Goal: Find specific page/section: Find specific page/section

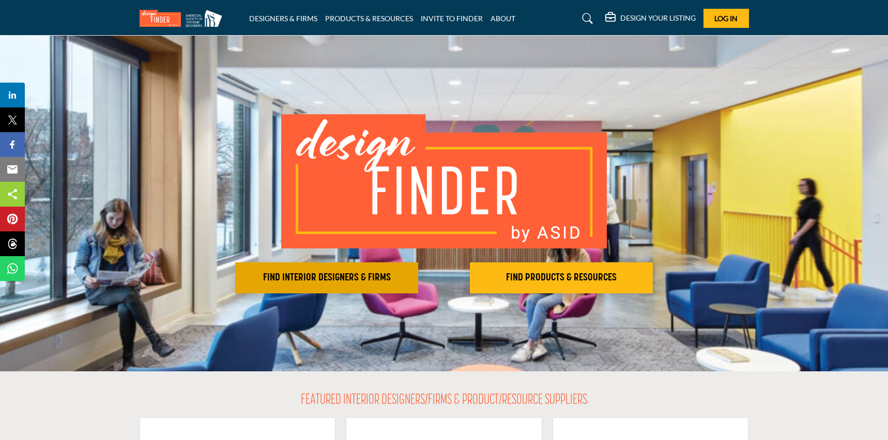
click at [362, 280] on h2 "FIND INTERIOR DESIGNERS & FIRMS" at bounding box center [326, 278] width 177 height 12
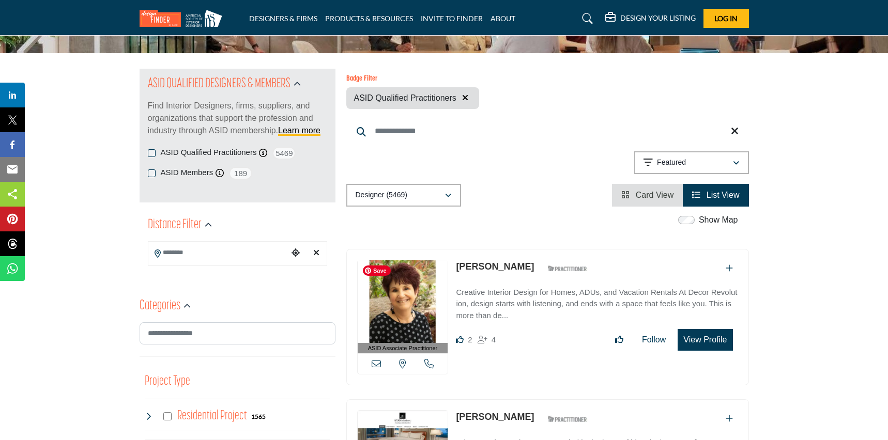
scroll to position [88, 0]
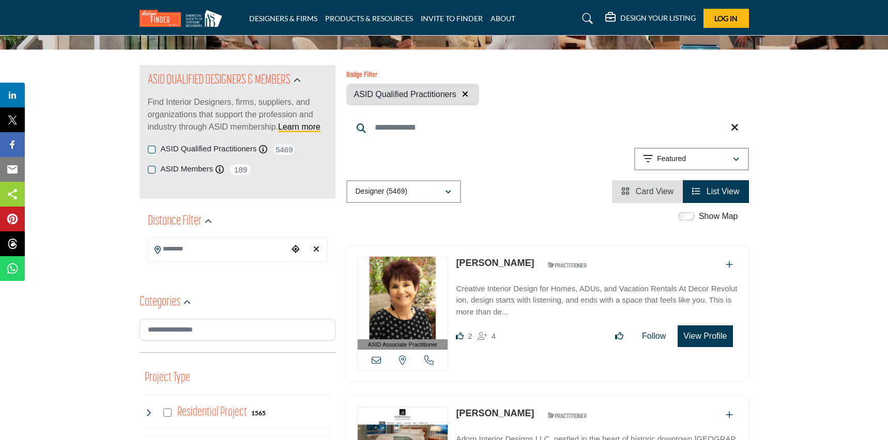
click at [189, 251] on input "Search Location" at bounding box center [218, 249] width 140 height 20
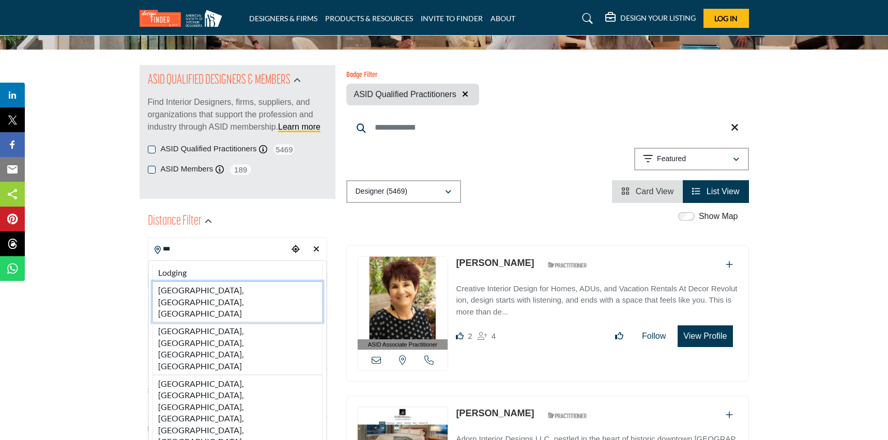
click at [220, 289] on li "Los Angeles, CA, USA" at bounding box center [237, 302] width 170 height 41
type input "**********"
type input "***"
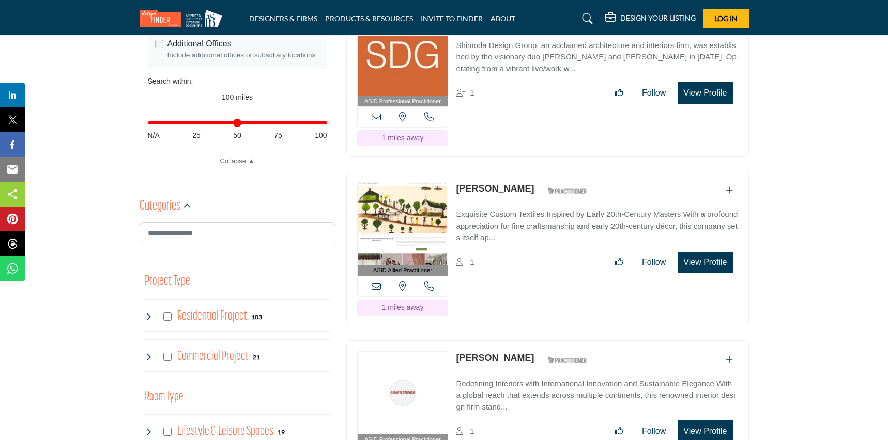
scroll to position [467, 0]
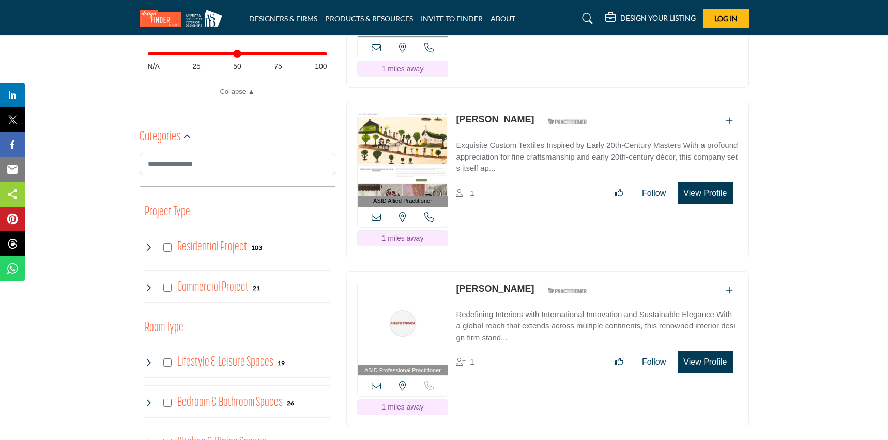
click at [197, 245] on h4 "Residential Project" at bounding box center [212, 247] width 70 height 18
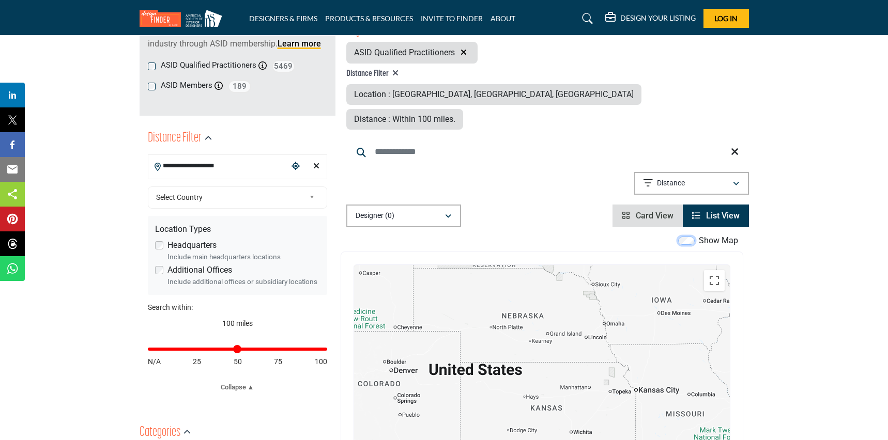
scroll to position [229, 0]
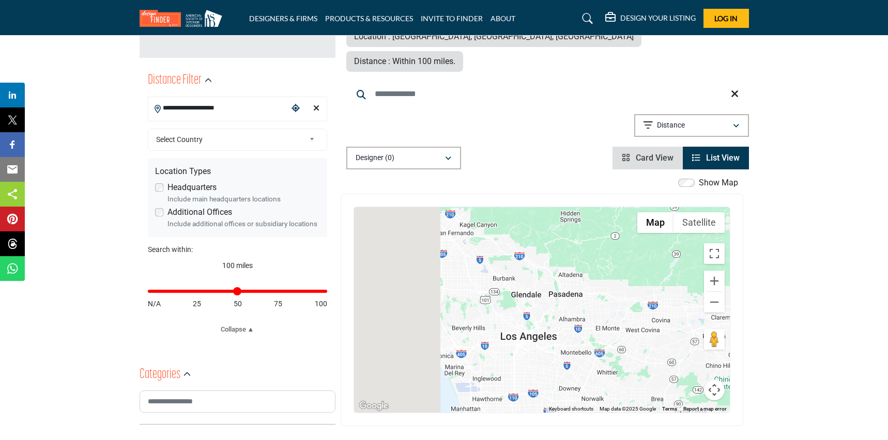
drag, startPoint x: 406, startPoint y: 257, endPoint x: 578, endPoint y: 268, distance: 171.9
click at [578, 268] on div at bounding box center [542, 310] width 376 height 206
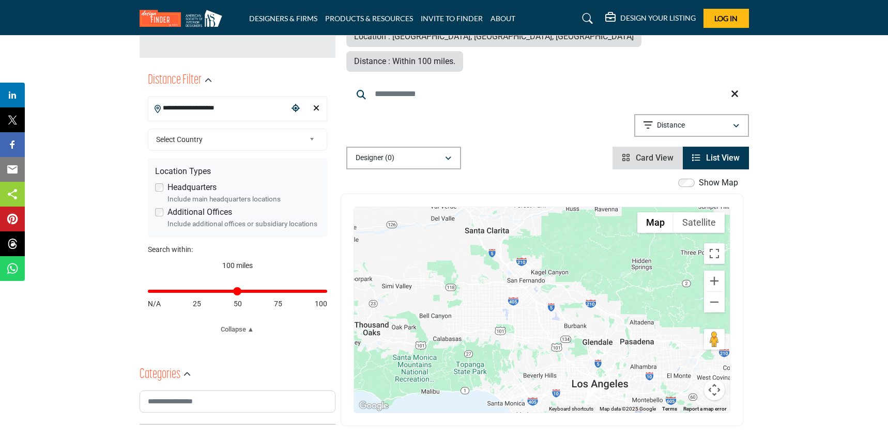
drag, startPoint x: 411, startPoint y: 239, endPoint x: 413, endPoint y: 299, distance: 60.0
click at [413, 299] on div at bounding box center [542, 310] width 376 height 206
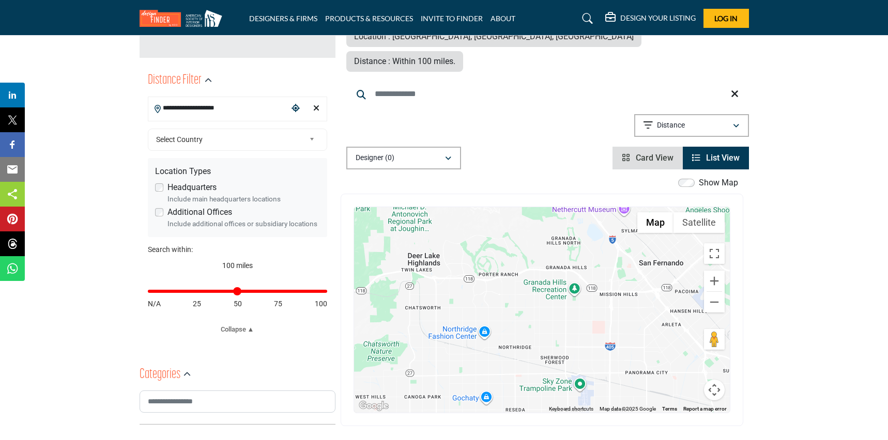
drag, startPoint x: 523, startPoint y: 271, endPoint x: 430, endPoint y: 282, distance: 93.6
click at [430, 282] on div at bounding box center [542, 310] width 376 height 206
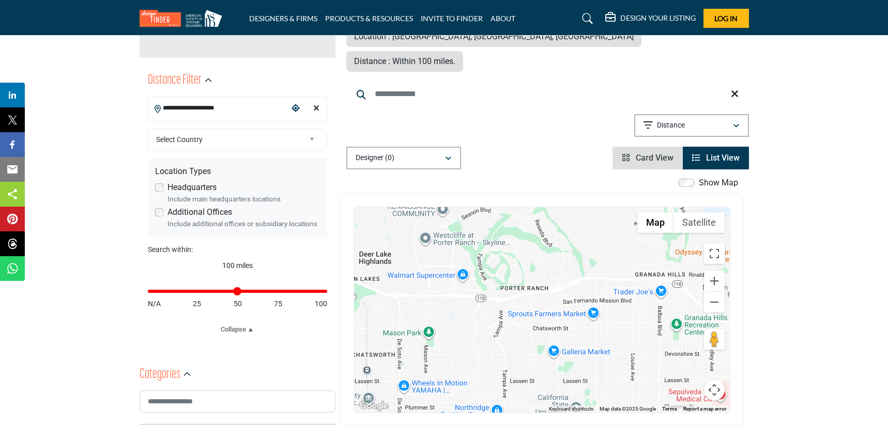
drag, startPoint x: 479, startPoint y: 255, endPoint x: 525, endPoint y: 266, distance: 46.9
click at [525, 266] on div at bounding box center [542, 310] width 376 height 206
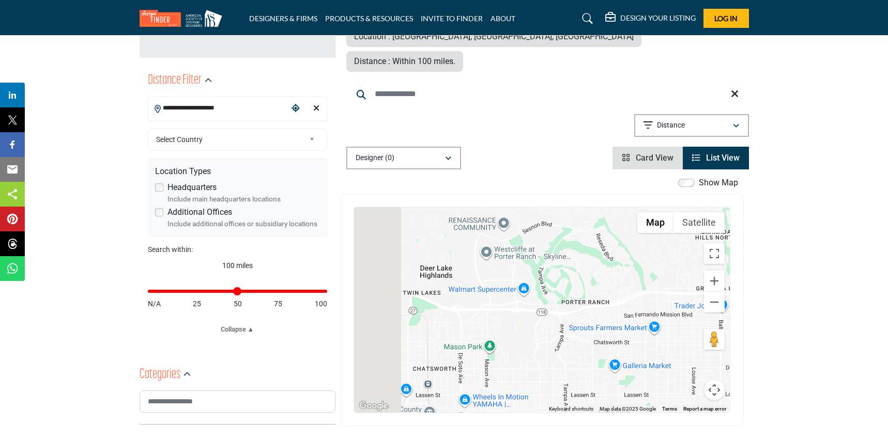
drag, startPoint x: 480, startPoint y: 334, endPoint x: 542, endPoint y: 348, distance: 63.6
click at [542, 348] on div at bounding box center [542, 310] width 376 height 206
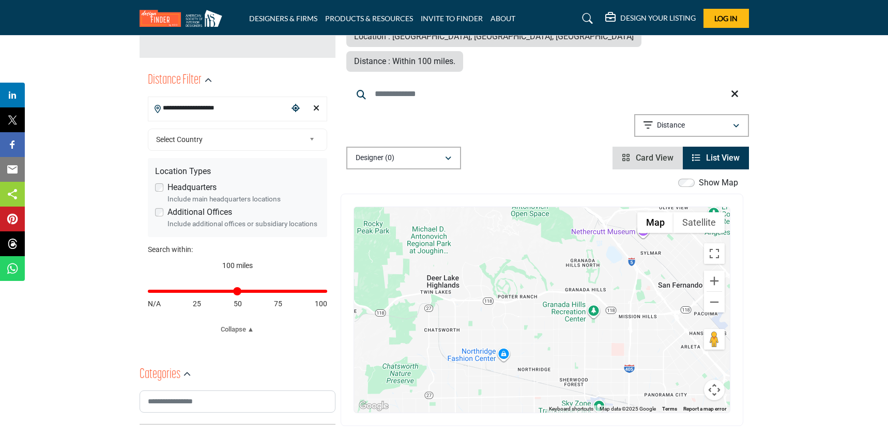
drag, startPoint x: 593, startPoint y: 320, endPoint x: 566, endPoint y: 295, distance: 36.6
click at [566, 295] on div at bounding box center [542, 310] width 376 height 206
click at [316, 110] on icon "Clear search location" at bounding box center [316, 108] width 6 height 8
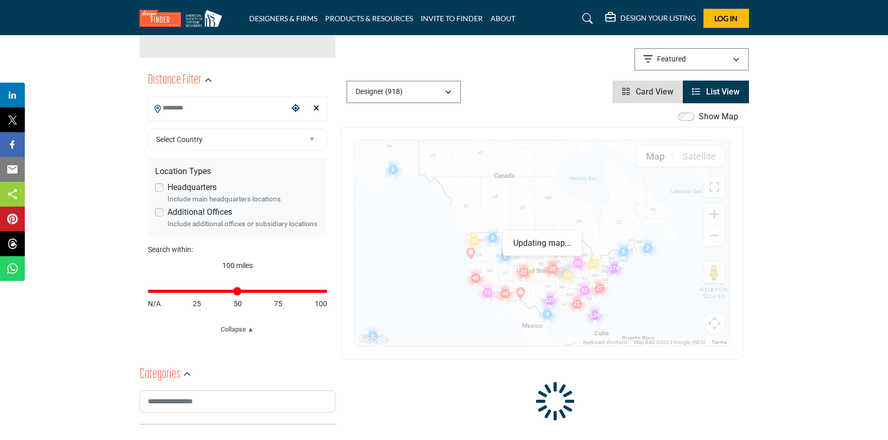
drag, startPoint x: 441, startPoint y: 241, endPoint x: 625, endPoint y: 258, distance: 184.3
click at [618, 263] on div at bounding box center [542, 244] width 376 height 206
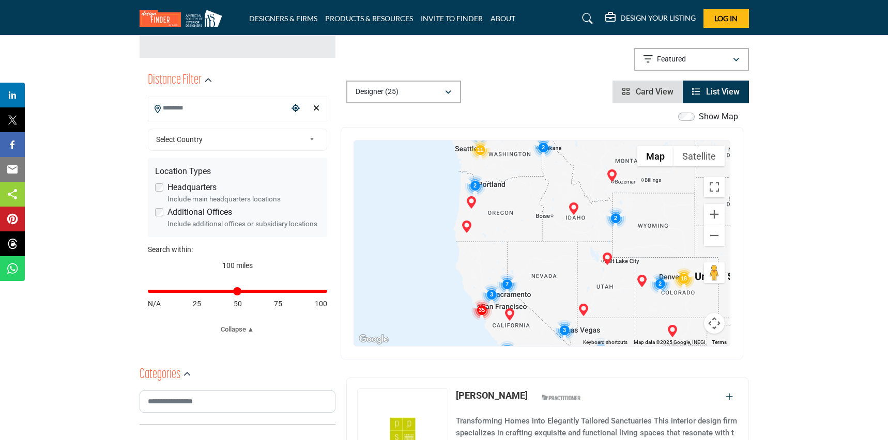
drag, startPoint x: 636, startPoint y: 254, endPoint x: 557, endPoint y: 227, distance: 83.0
click at [577, 183] on div at bounding box center [542, 244] width 376 height 206
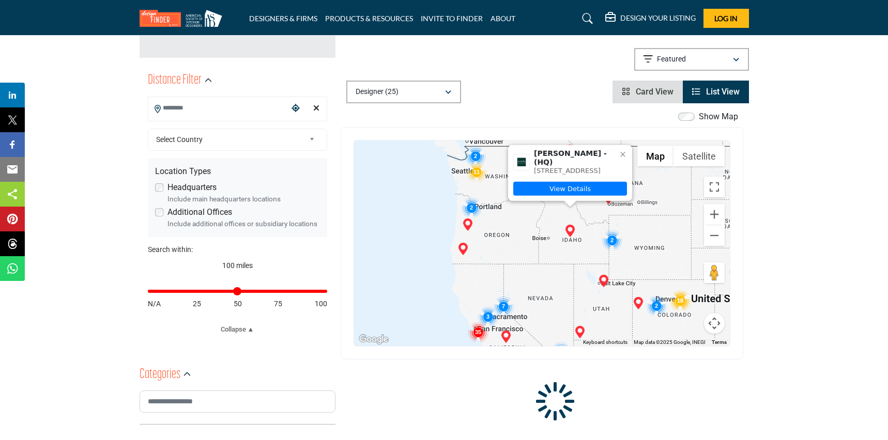
drag, startPoint x: 490, startPoint y: 279, endPoint x: 486, endPoint y: 222, distance: 57.0
click at [486, 222] on div "Jennifer Smith - (HQ) PO Box 6409, 83340-6409, USA View Details" at bounding box center [542, 244] width 376 height 206
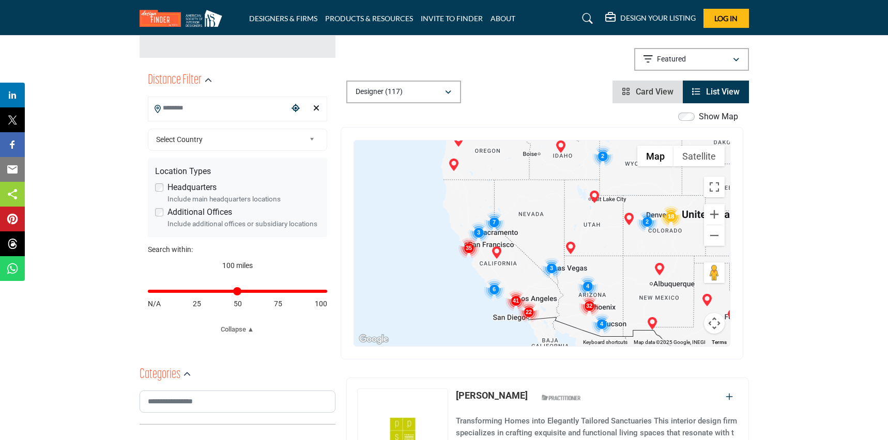
drag, startPoint x: 502, startPoint y: 284, endPoint x: 497, endPoint y: 165, distance: 119.0
click at [497, 165] on div at bounding box center [542, 244] width 376 height 206
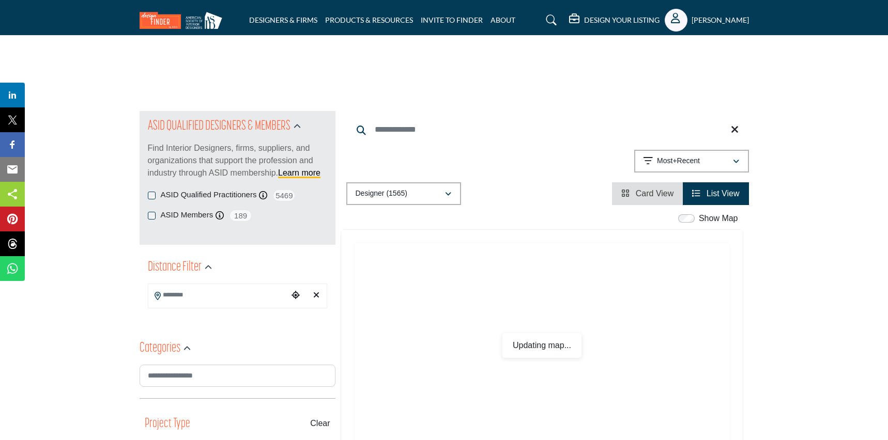
click at [691, 18] on h5 "[PERSON_NAME]" at bounding box center [719, 20] width 57 height 10
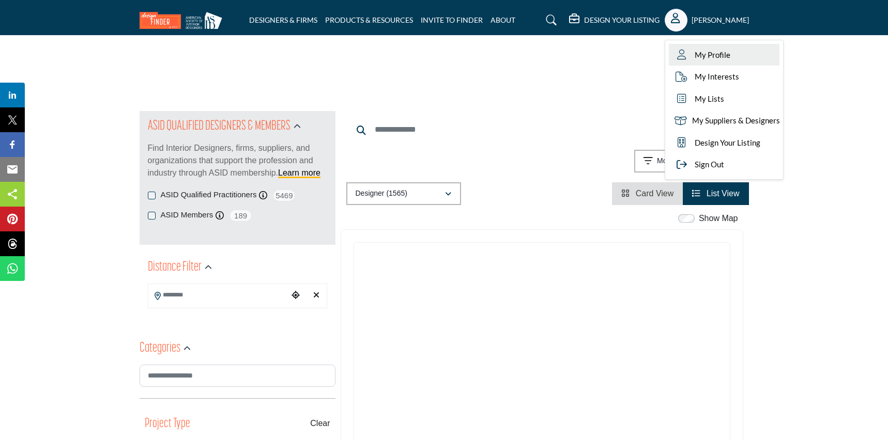
click at [695, 50] on span "My Profile" at bounding box center [713, 55] width 36 height 12
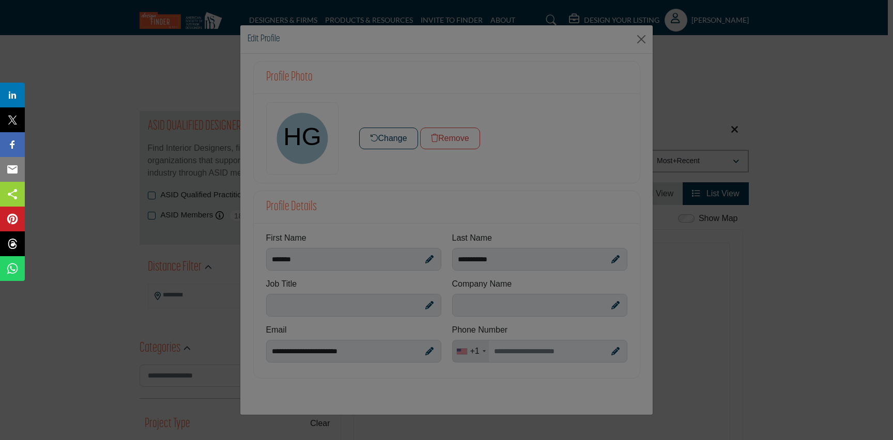
click at [304, 136] on div at bounding box center [446, 220] width 893 height 440
click at [399, 141] on div at bounding box center [446, 220] width 893 height 440
click at [638, 41] on div at bounding box center [446, 220] width 893 height 440
click at [792, 368] on div at bounding box center [446, 220] width 893 height 440
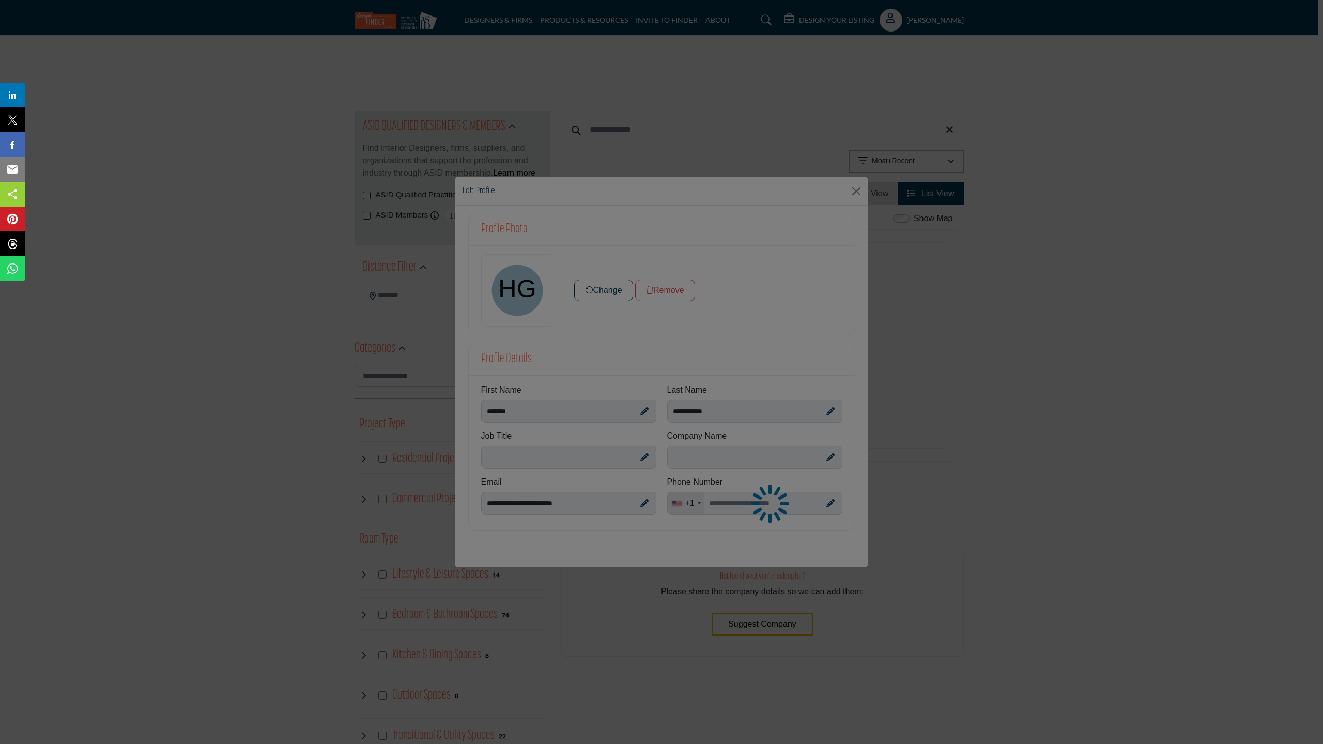
click at [887, 319] on div at bounding box center [661, 372] width 1323 height 744
click at [233, 136] on div at bounding box center [661, 372] width 1323 height 744
